Goal: Transaction & Acquisition: Purchase product/service

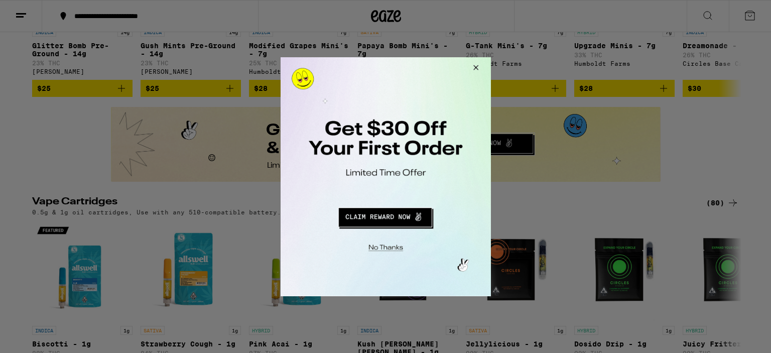
click at [375, 220] on button "Redirect to URL" at bounding box center [384, 215] width 175 height 24
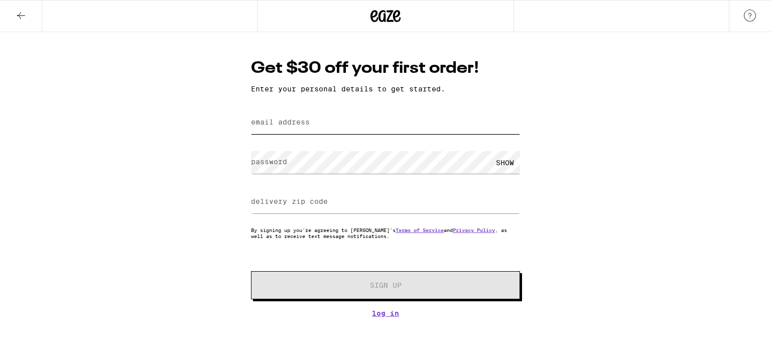
click at [329, 119] on input "email address" at bounding box center [385, 122] width 269 height 23
type input "kellyl.parker@gmail.com"
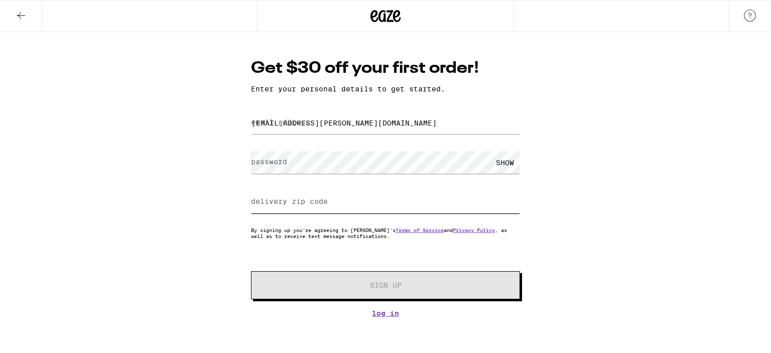
type input "29047"
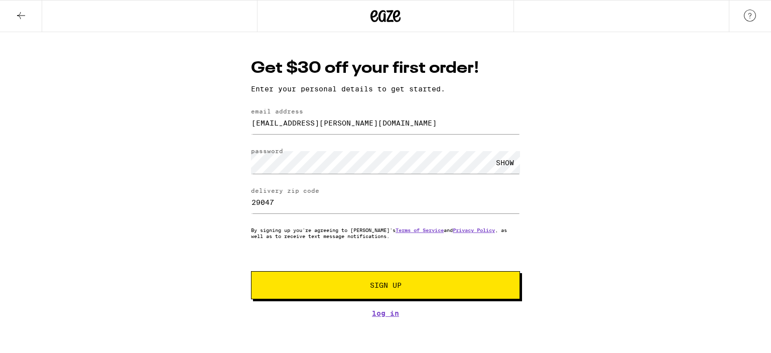
click at [392, 287] on span "Sign Up" at bounding box center [386, 285] width 32 height 7
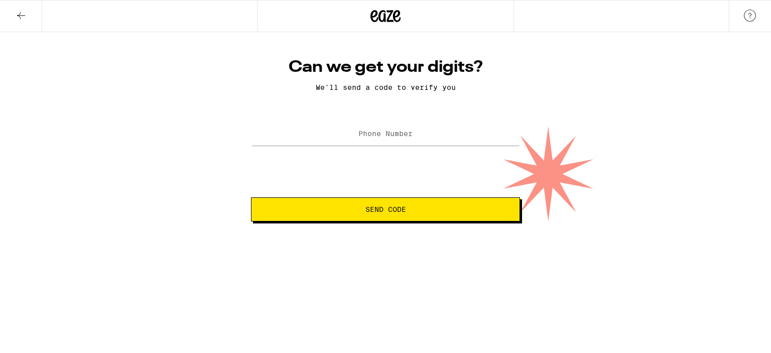
click at [375, 134] on label "Phone Number" at bounding box center [386, 134] width 54 height 8
click at [327, 134] on input "Phone Number" at bounding box center [385, 134] width 269 height 23
type input "(803) 664-3383"
click at [401, 210] on span "Send Code" at bounding box center [386, 209] width 41 height 7
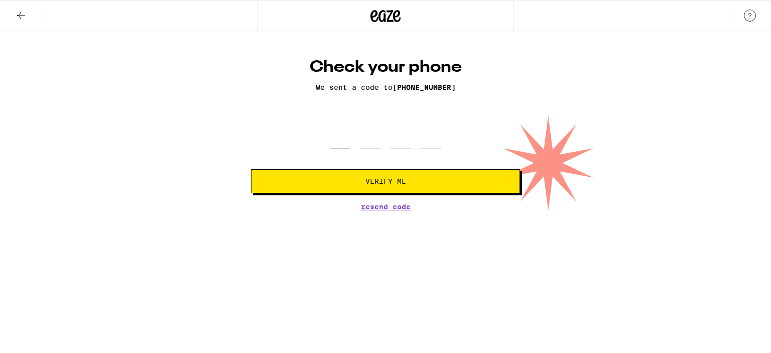
click at [339, 137] on input "tel" at bounding box center [340, 135] width 20 height 30
type input "5"
type input "1"
type input "0"
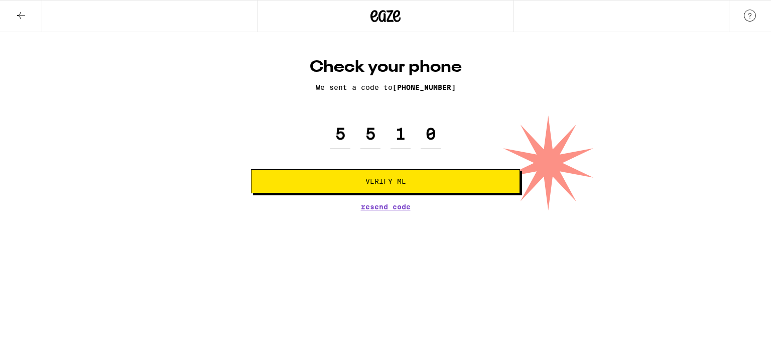
click at [380, 180] on span "Verify Me" at bounding box center [386, 181] width 41 height 7
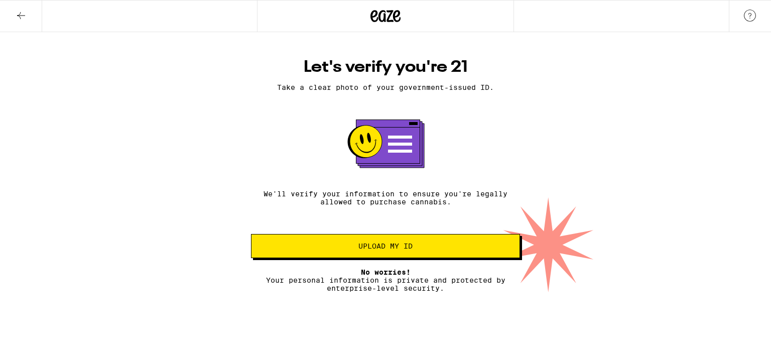
click at [390, 16] on icon at bounding box center [386, 16] width 15 height 12
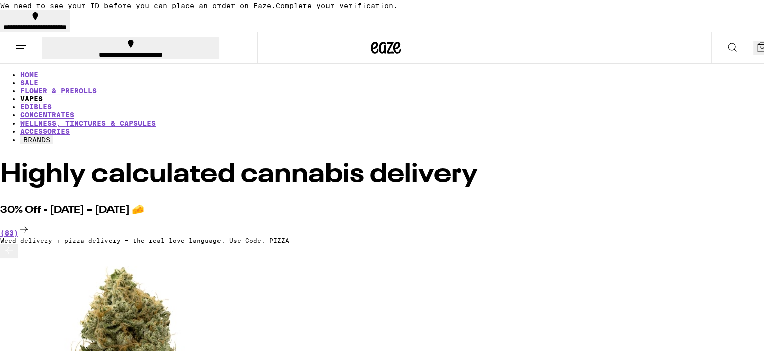
click at [43, 93] on link "VAPES" at bounding box center [31, 97] width 23 height 8
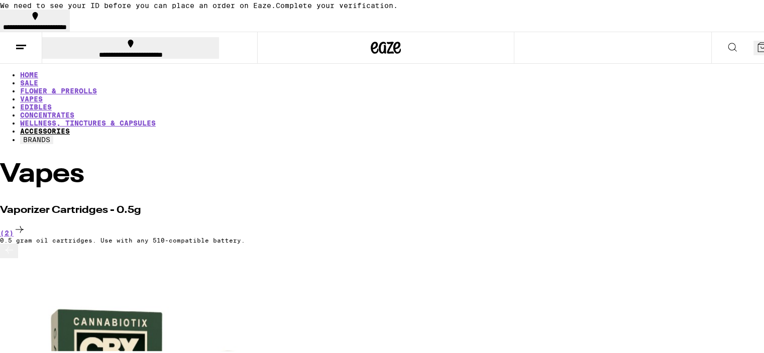
click at [70, 126] on link "ACCESSORIES" at bounding box center [45, 130] width 50 height 8
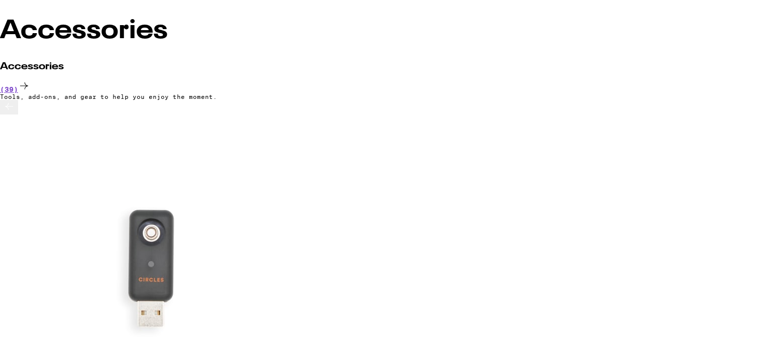
scroll to position [151, 0]
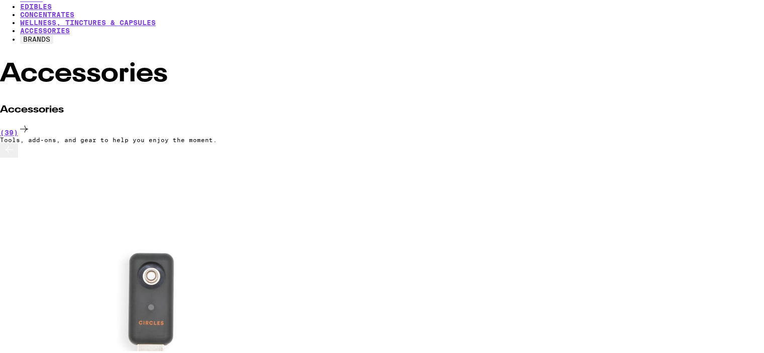
click at [18, 156] on button at bounding box center [9, 149] width 18 height 15
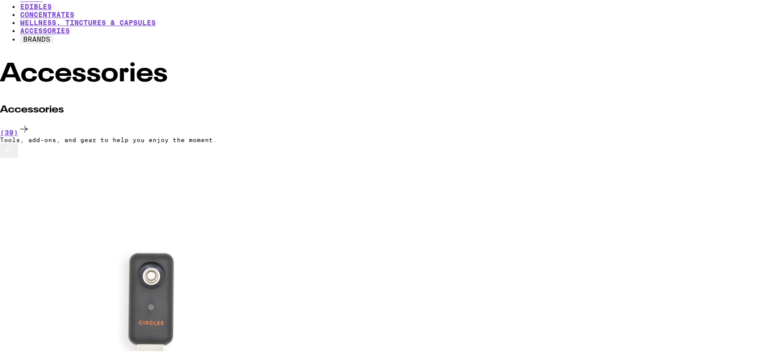
scroll to position [0, 1196]
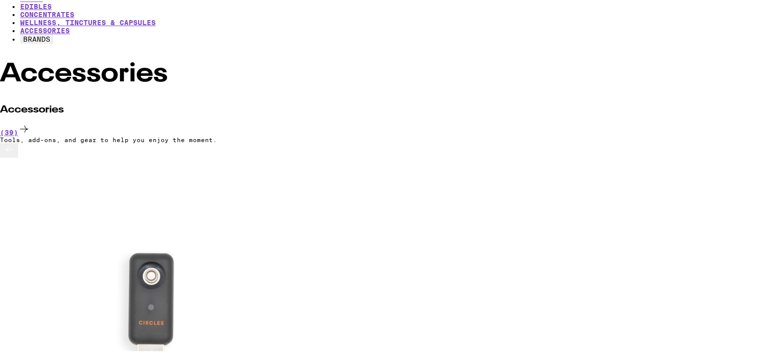
scroll to position [0, 2989]
